Goal: Transaction & Acquisition: Purchase product/service

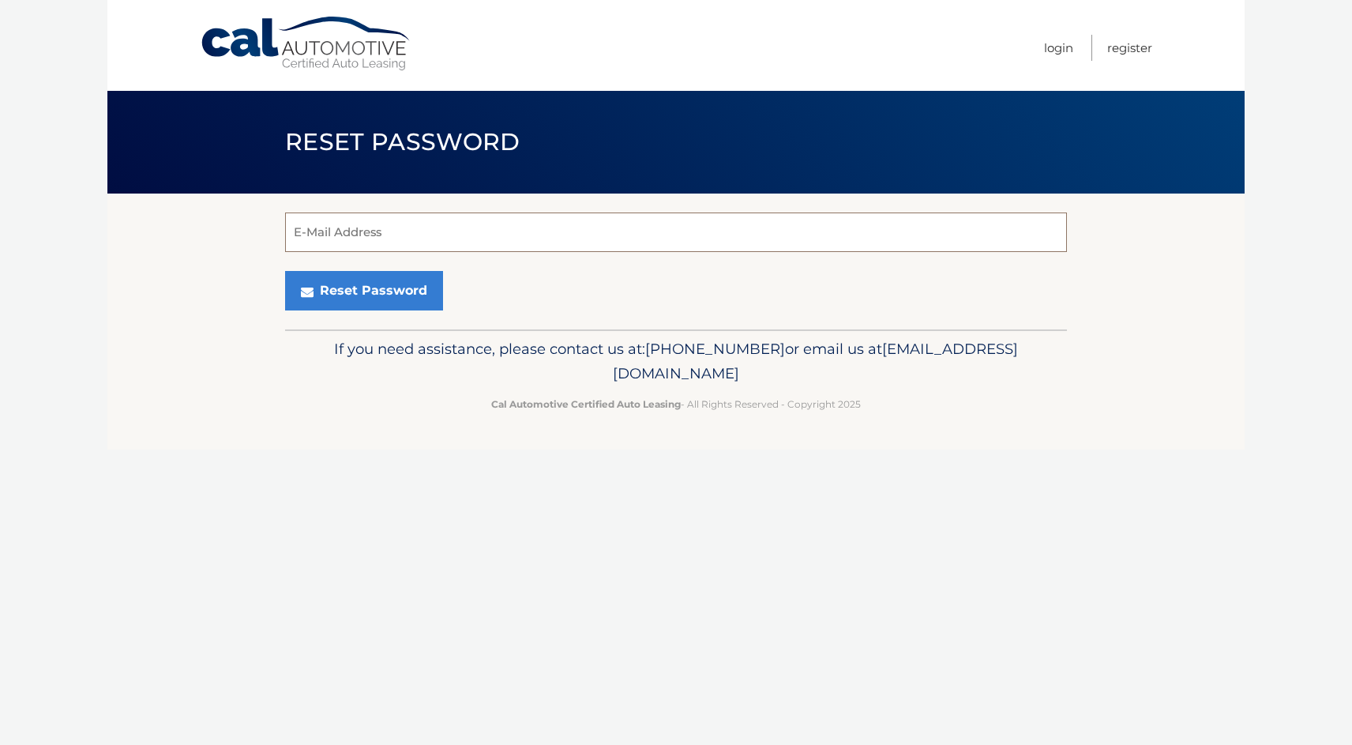
click at [479, 232] on input "E-Mail Address" at bounding box center [676, 231] width 782 height 39
type input "[EMAIL_ADDRESS][DOMAIN_NAME]"
click at [374, 284] on button "Reset Password" at bounding box center [364, 290] width 158 height 39
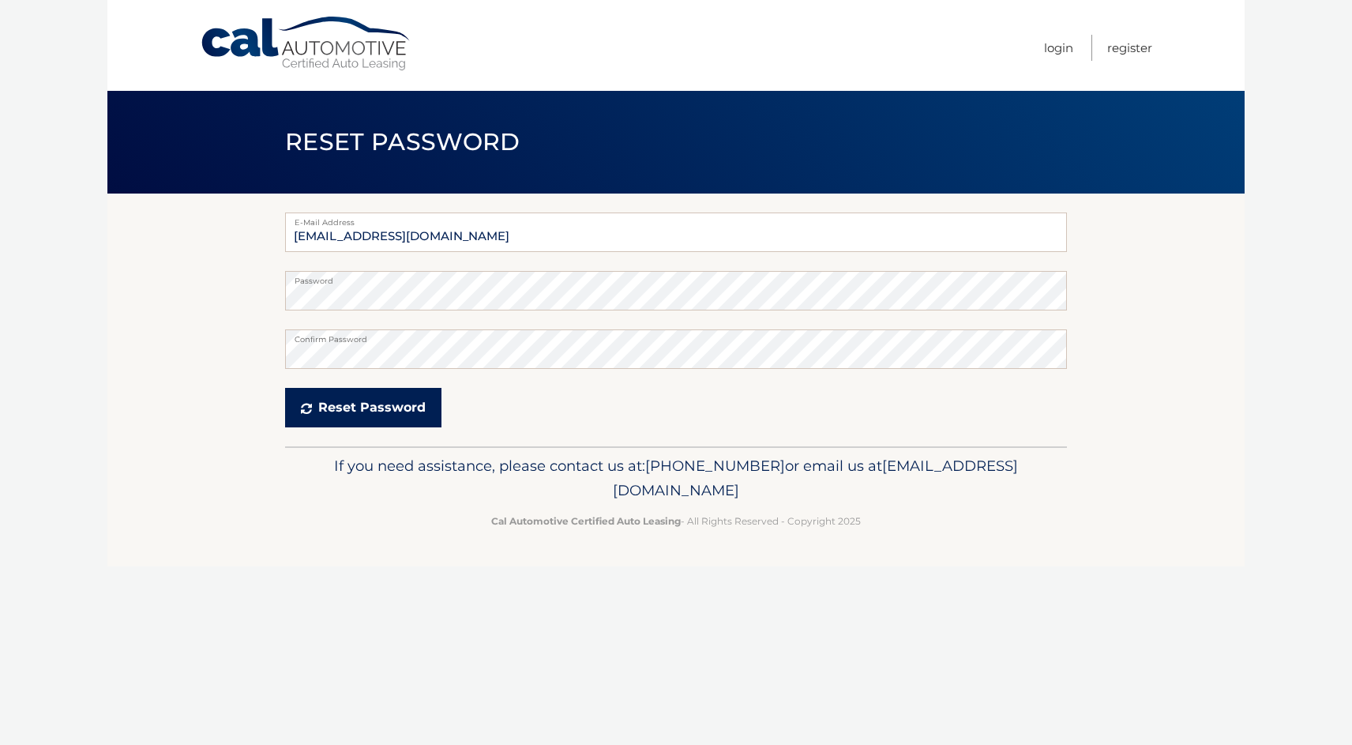
click at [373, 410] on button "Reset Password" at bounding box center [363, 407] width 156 height 39
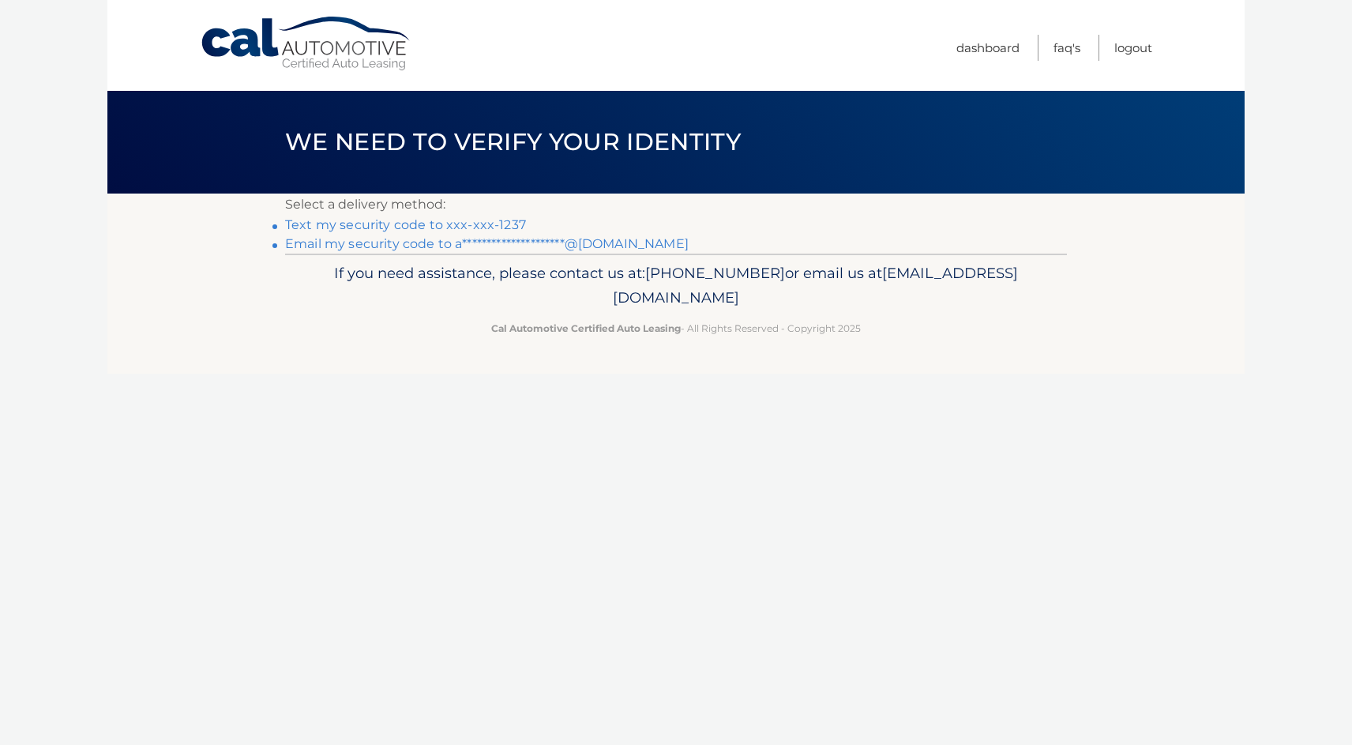
click at [451, 224] on link "Text my security code to xxx-xxx-1237" at bounding box center [405, 224] width 241 height 15
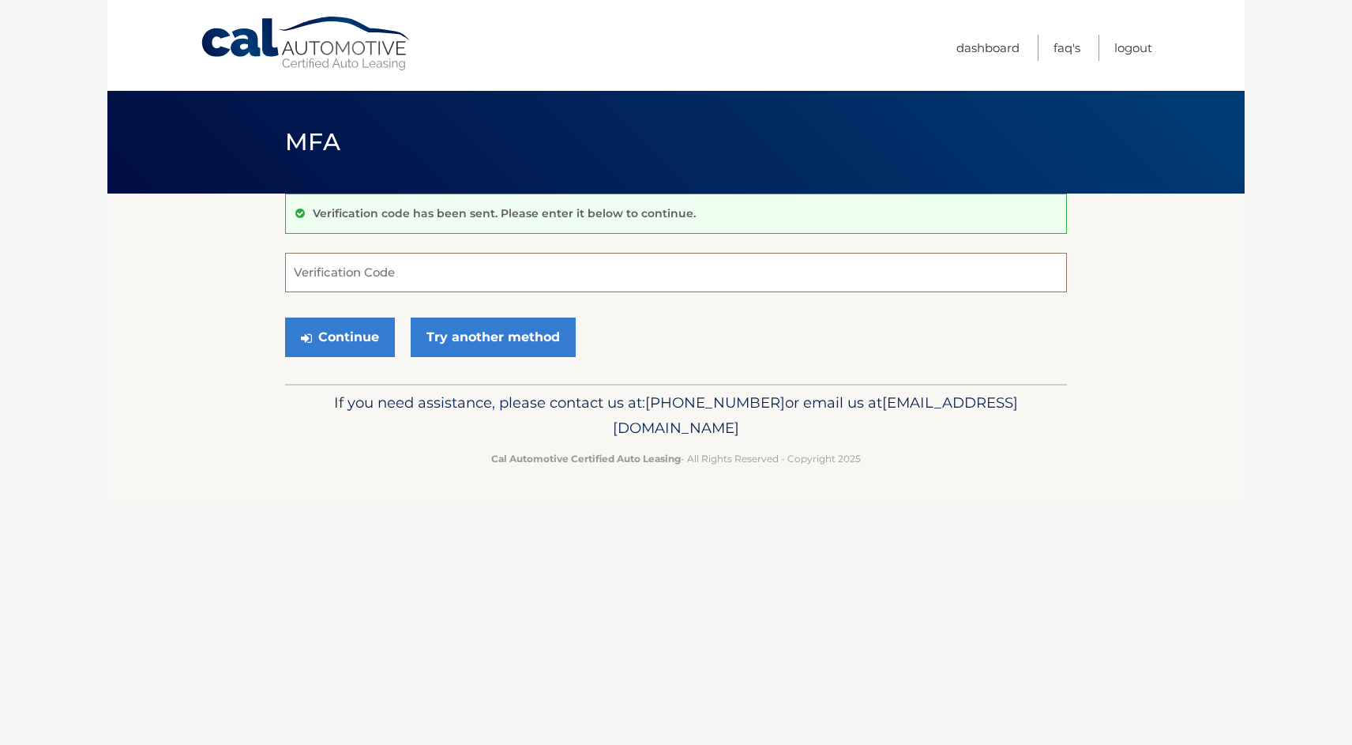
click at [347, 273] on input "Verification Code" at bounding box center [676, 272] width 782 height 39
type input "976376"
click at [359, 344] on button "Continue" at bounding box center [340, 336] width 110 height 39
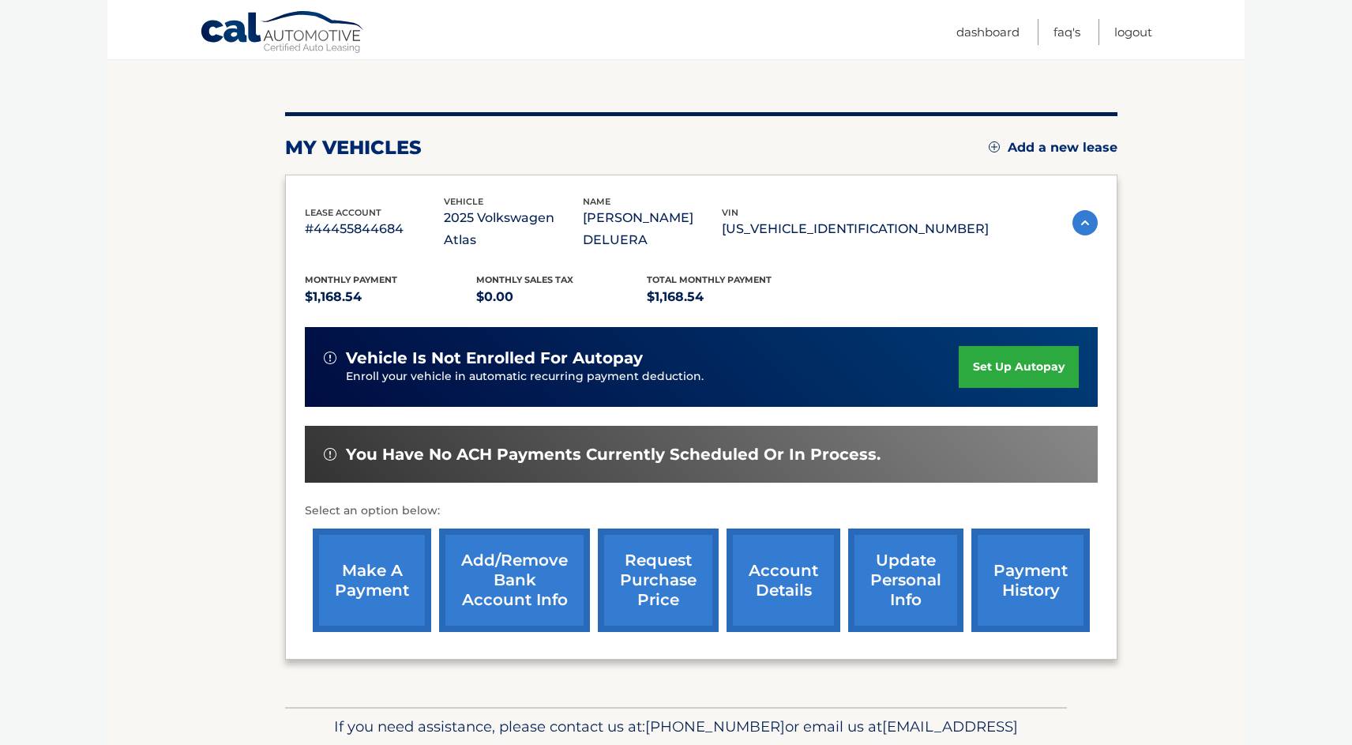
scroll to position [234, 0]
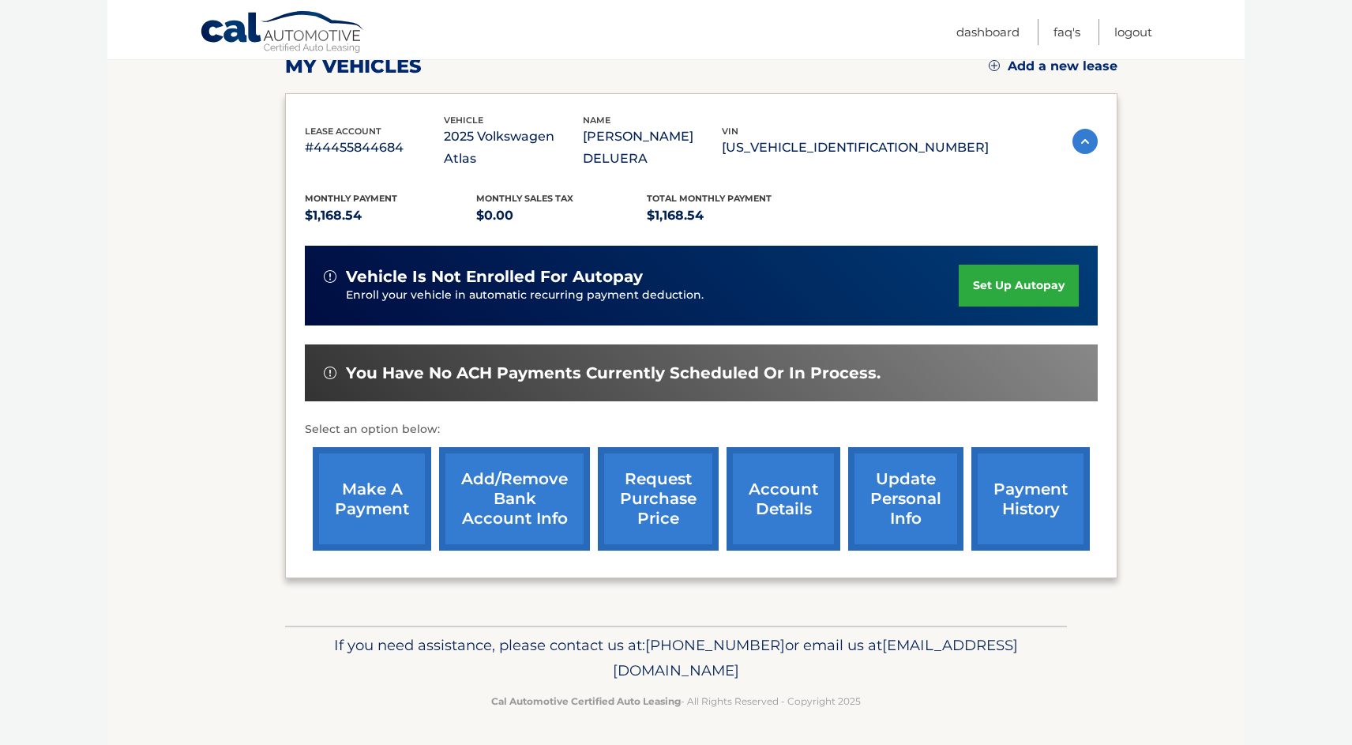
click at [1080, 145] on img at bounding box center [1085, 141] width 25 height 25
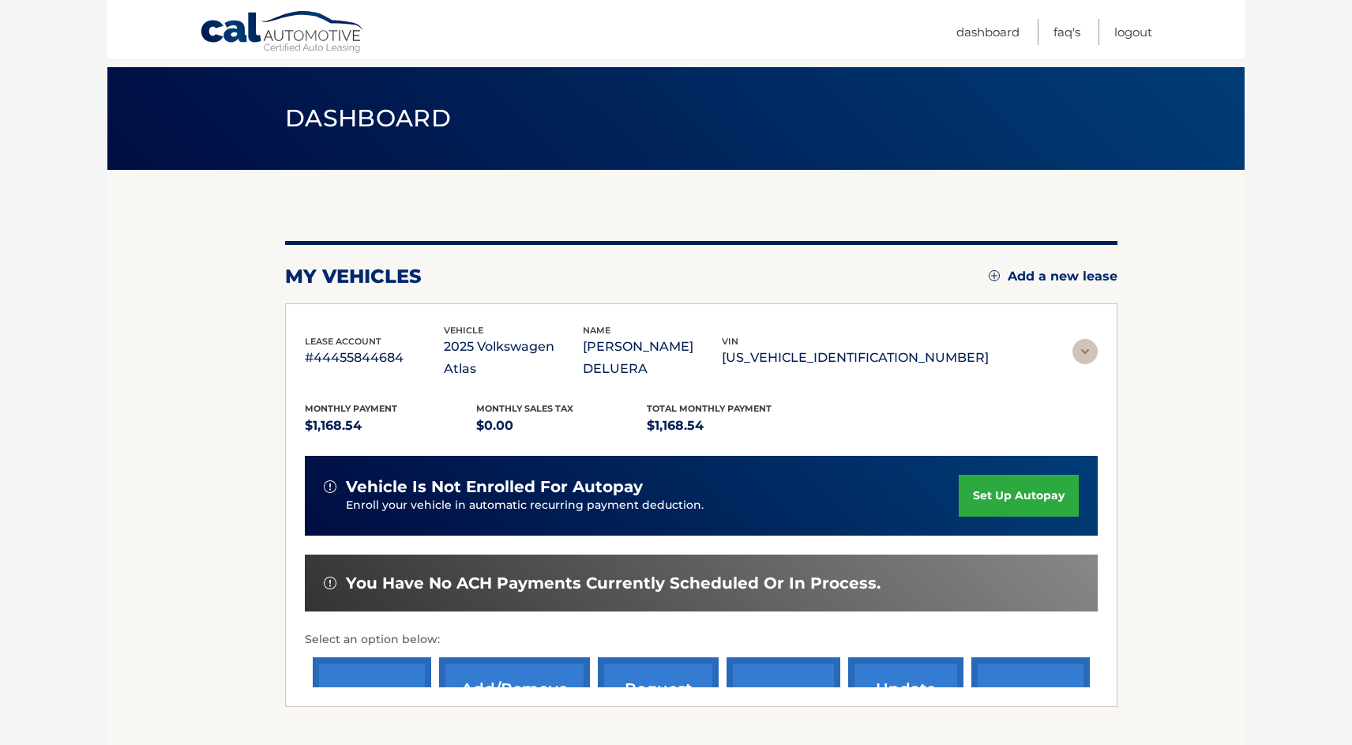
scroll to position [0, 0]
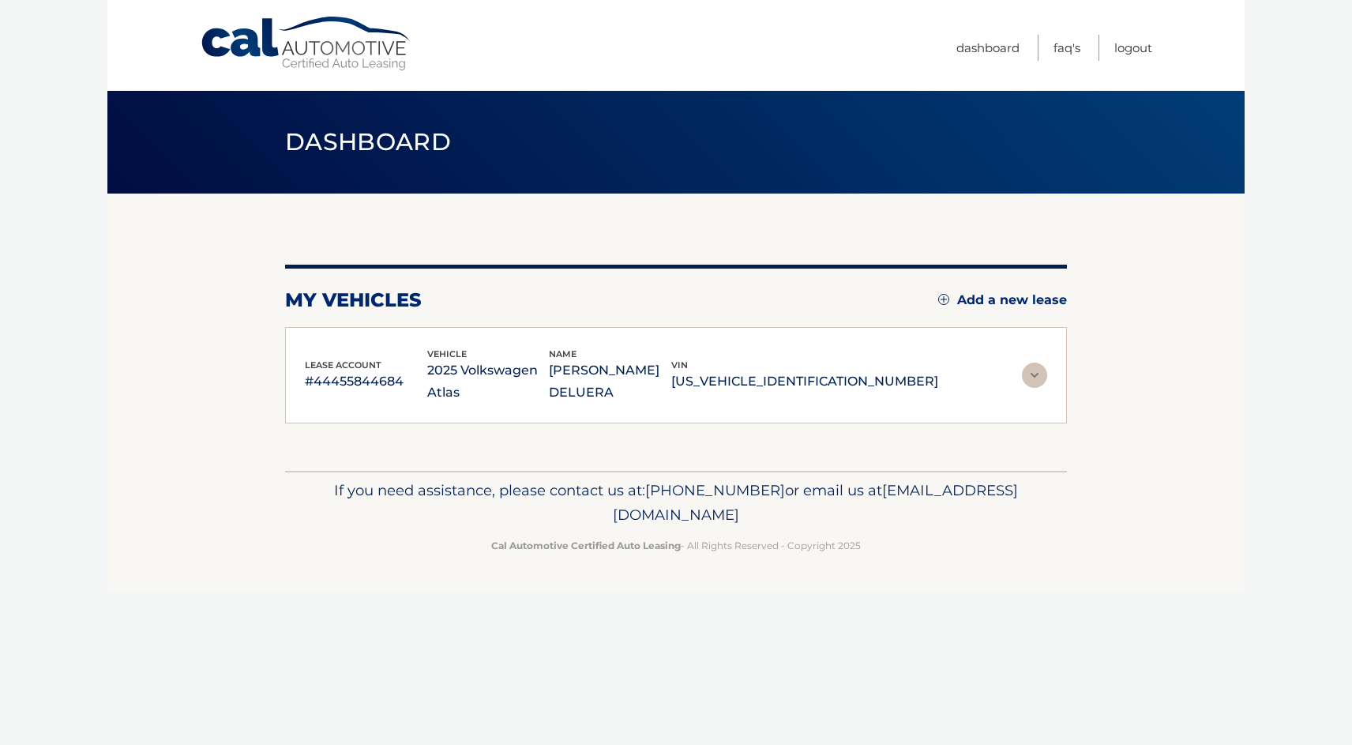
click at [1035, 375] on img at bounding box center [1034, 375] width 25 height 25
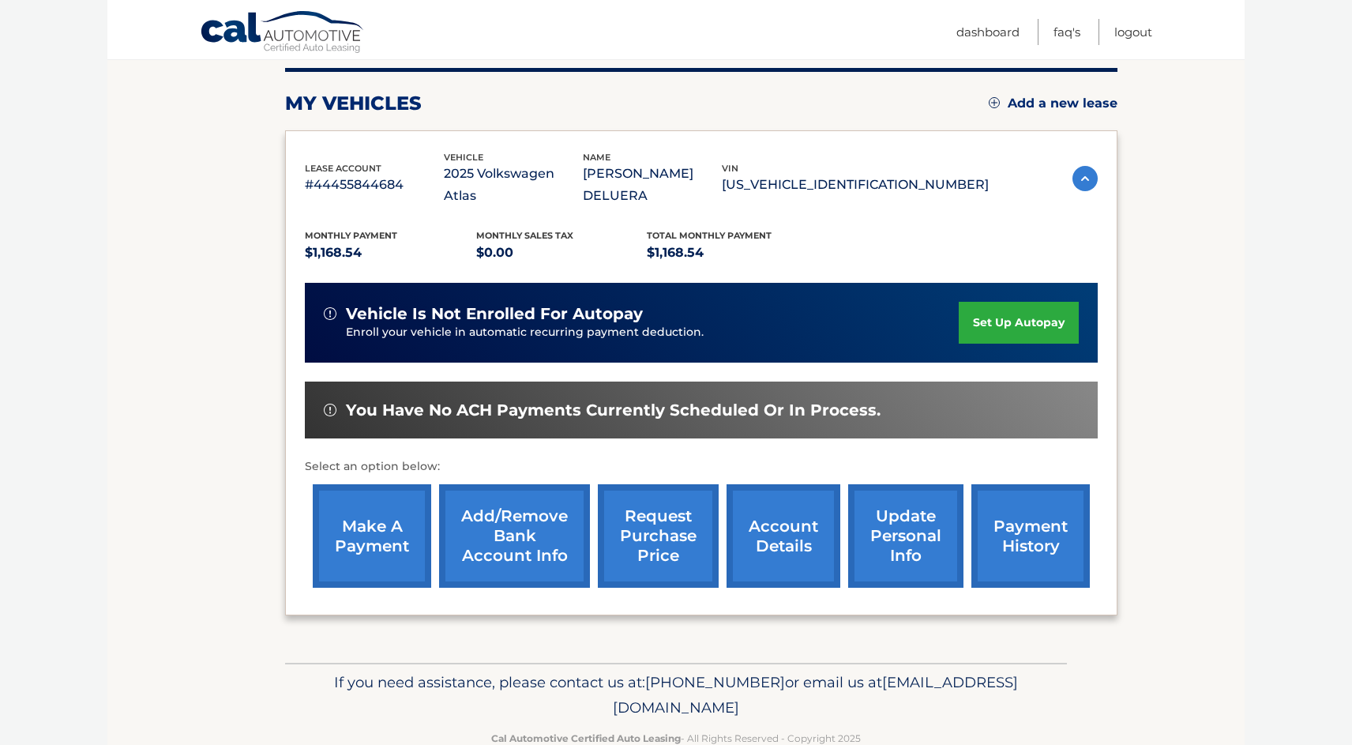
scroll to position [234, 0]
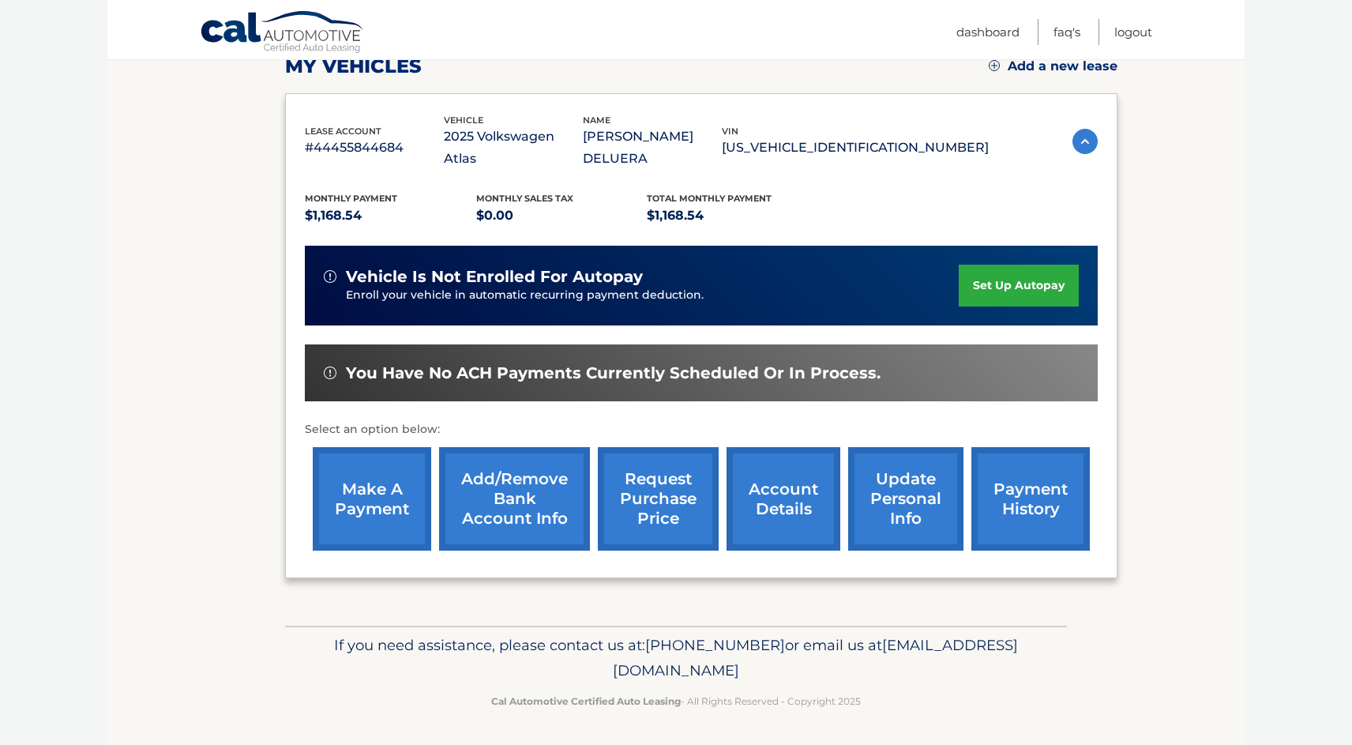
click at [355, 520] on link "make a payment" at bounding box center [372, 498] width 118 height 103
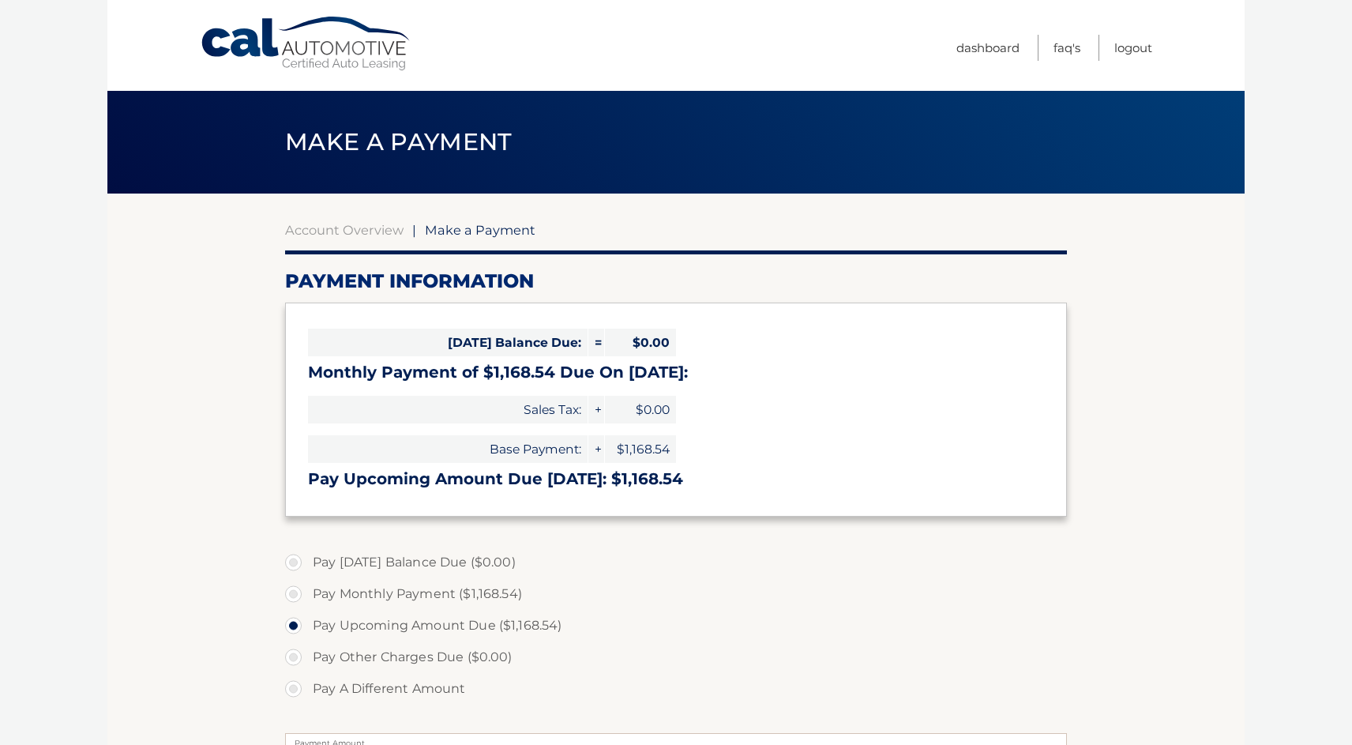
select select "ODU5MzJkNzYtYTY4Ni00N2Y4LTk3YWYtOWUwODBjZGE0M2M3"
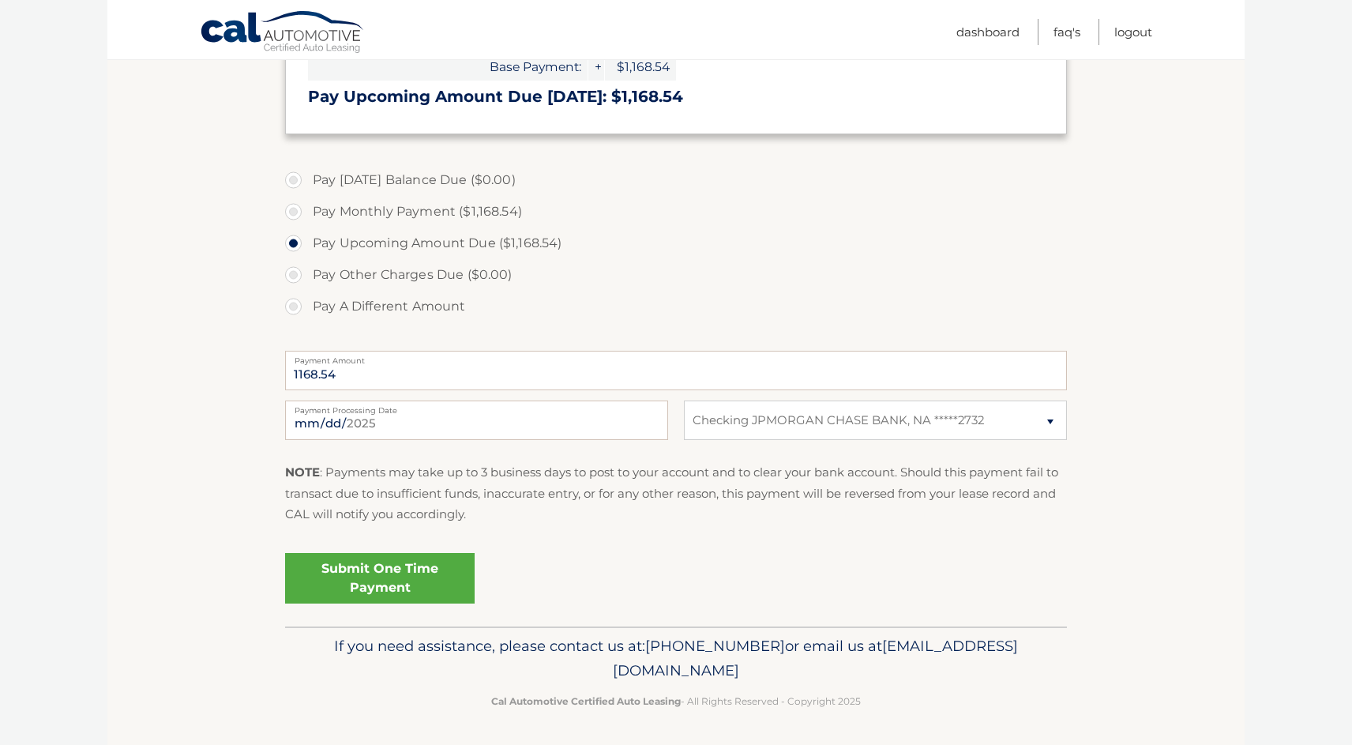
scroll to position [384, 0]
click at [411, 580] on link "Submit One Time Payment" at bounding box center [380, 576] width 190 height 51
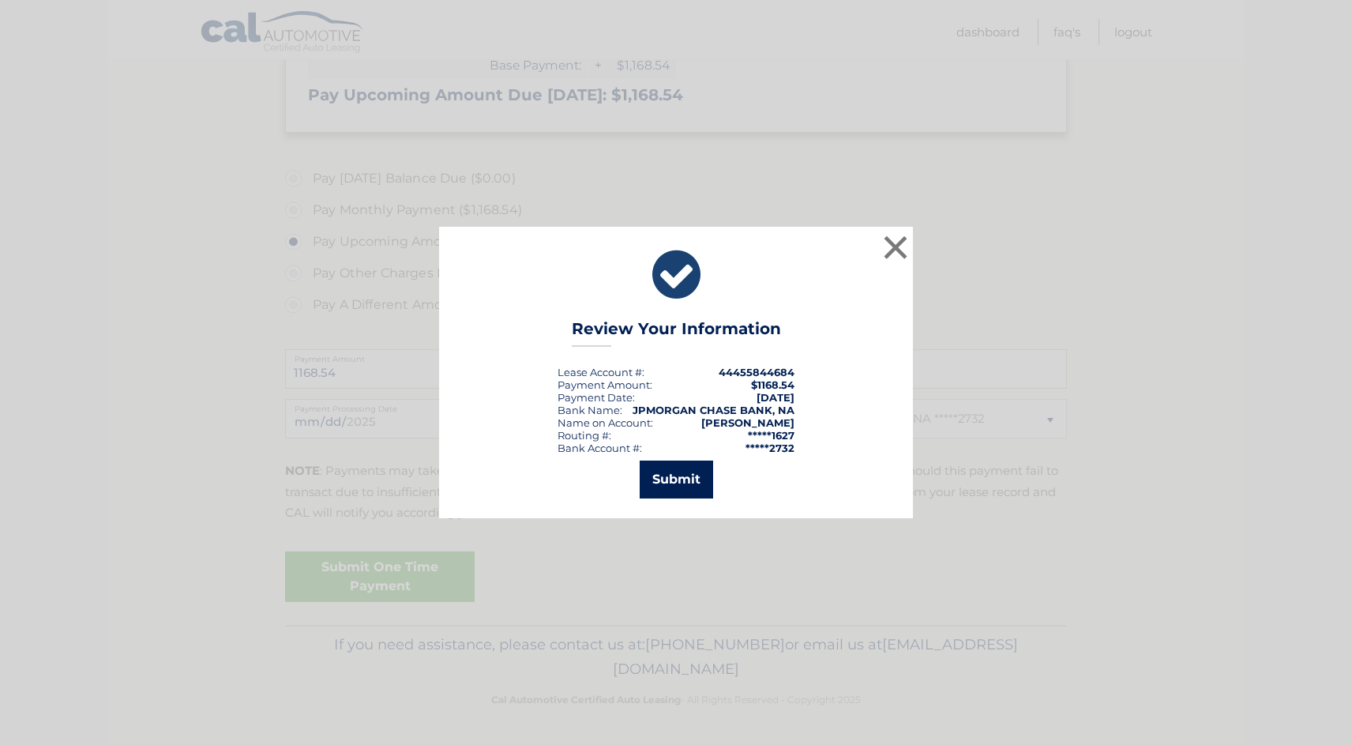
click at [682, 487] on button "Submit" at bounding box center [676, 479] width 73 height 38
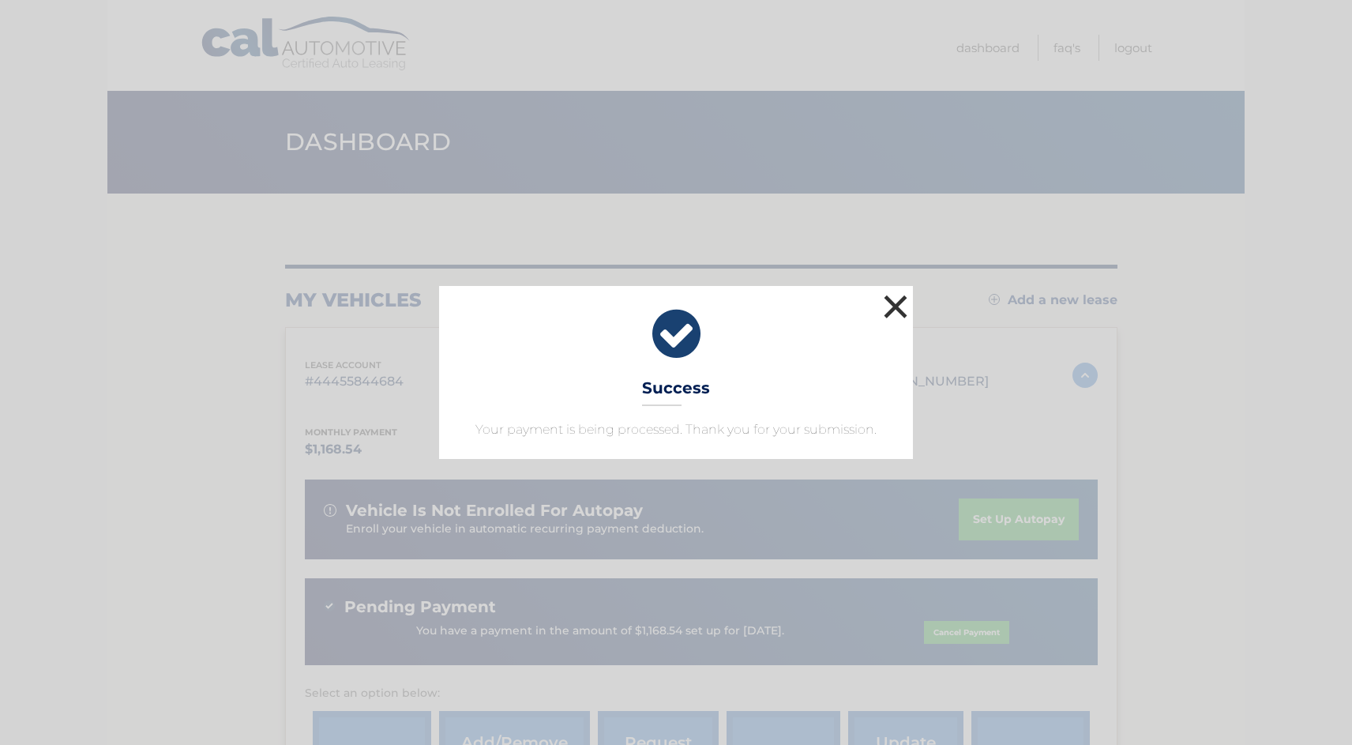
click at [894, 306] on button "×" at bounding box center [896, 307] width 32 height 32
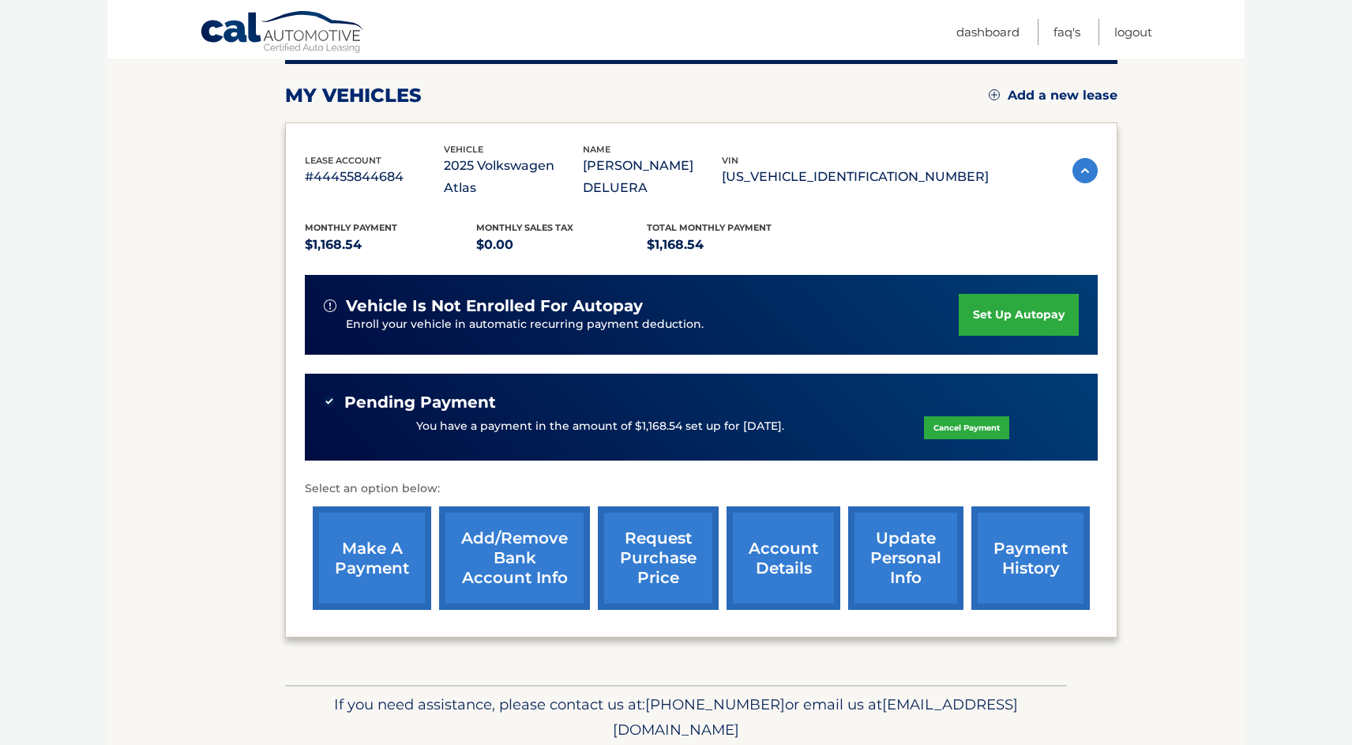
scroll to position [220, 0]
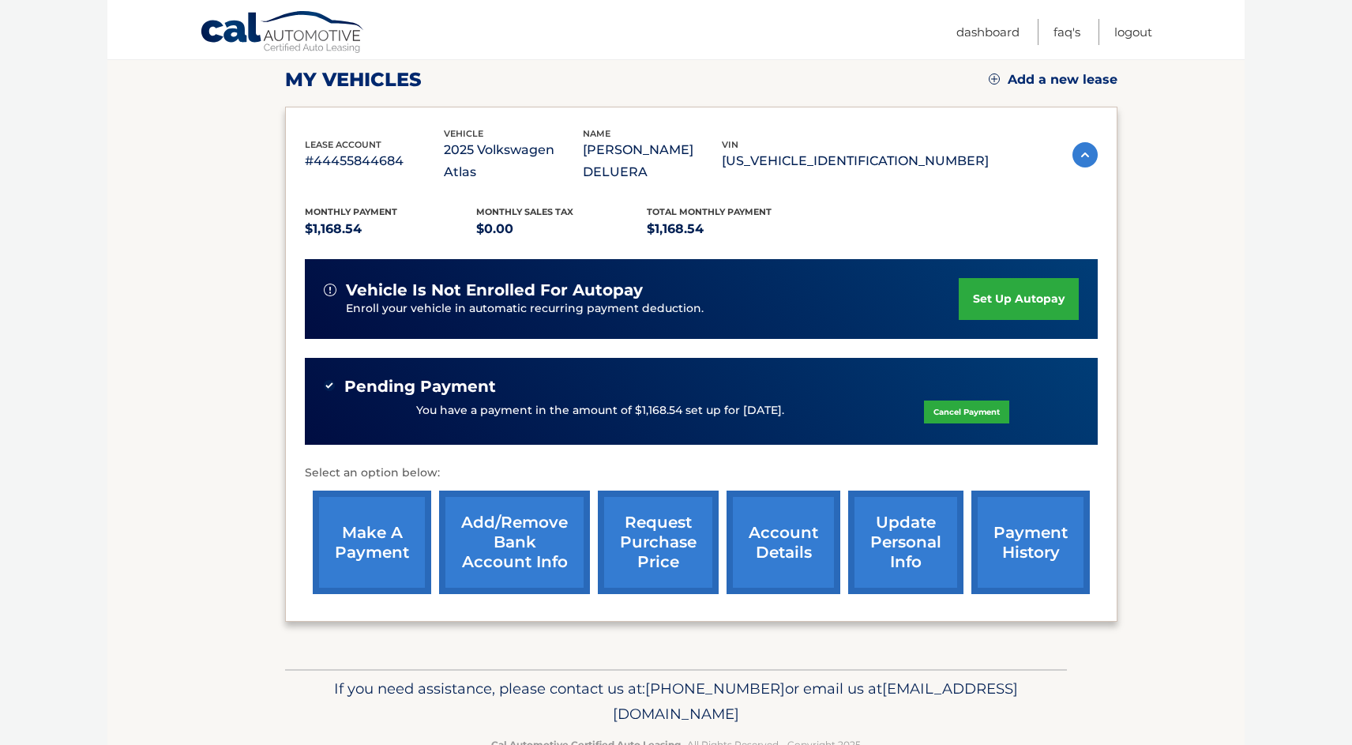
click at [1023, 545] on link "payment history" at bounding box center [1030, 541] width 118 height 103
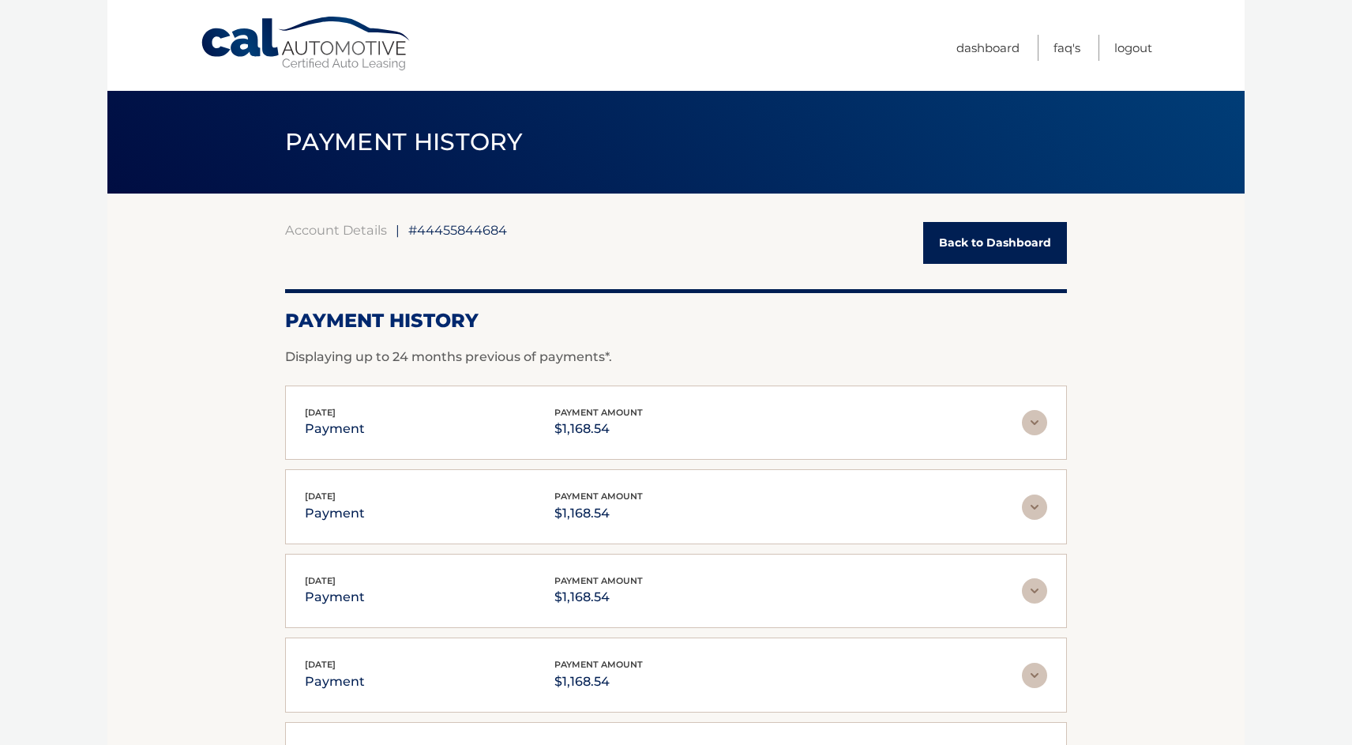
click at [1012, 243] on link "Back to Dashboard" at bounding box center [995, 243] width 144 height 42
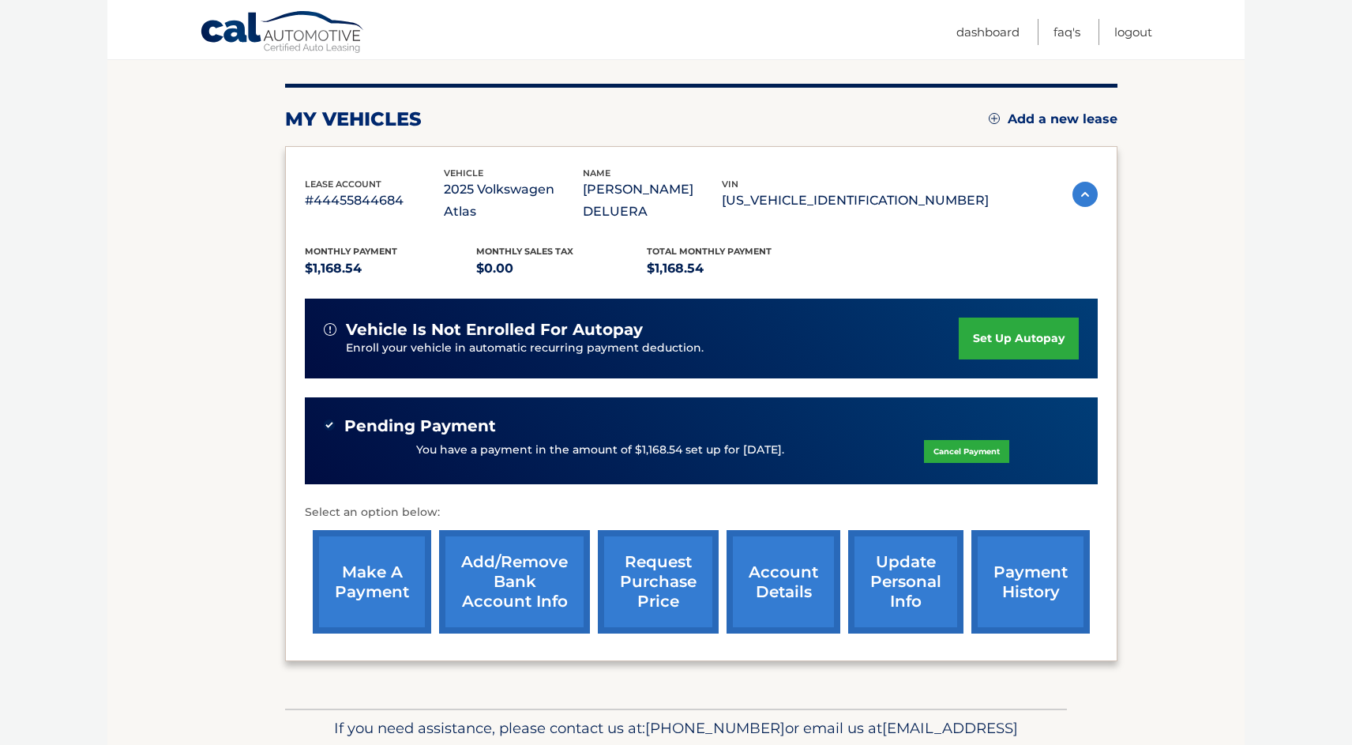
scroll to position [179, 0]
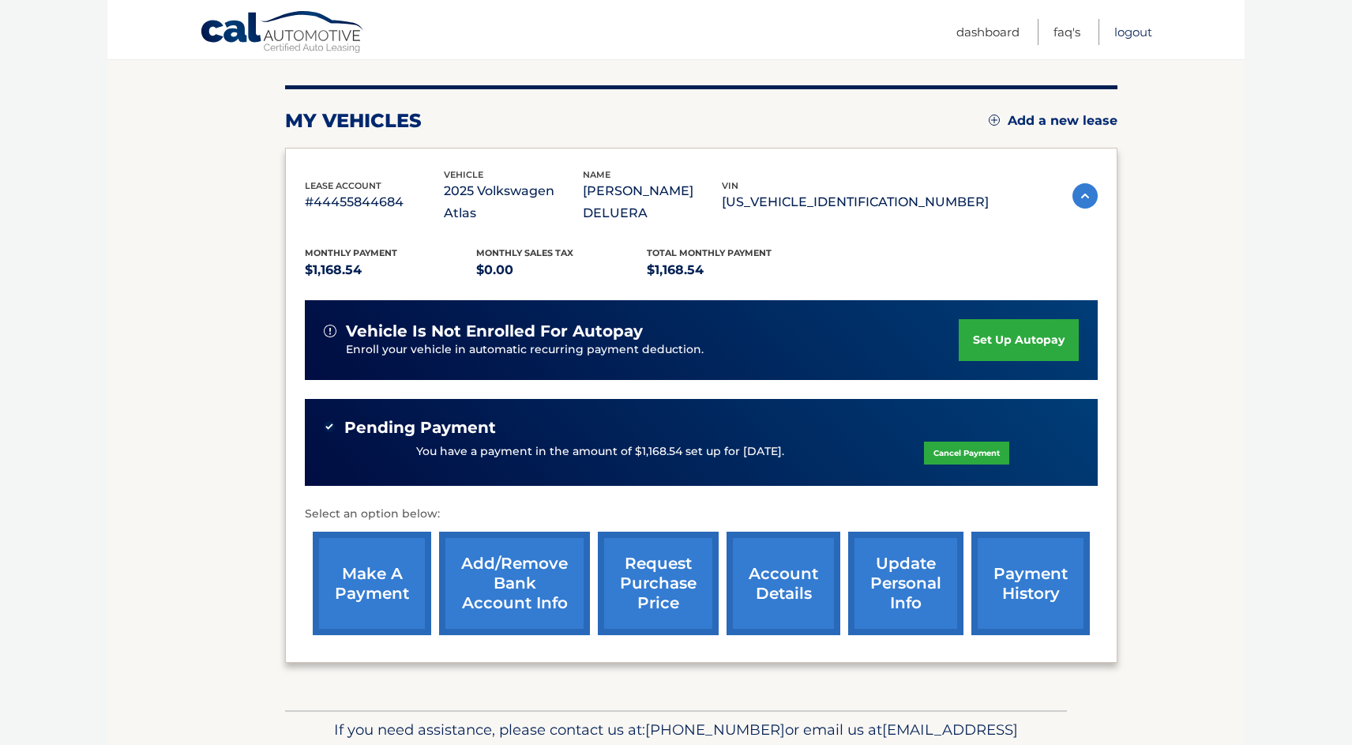
click at [1130, 32] on link "Logout" at bounding box center [1133, 32] width 38 height 26
